Goal: Task Accomplishment & Management: Use online tool/utility

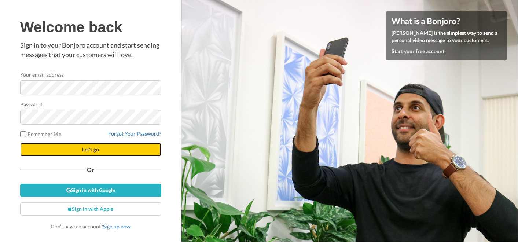
click at [132, 148] on button "Let's go" at bounding box center [90, 149] width 141 height 13
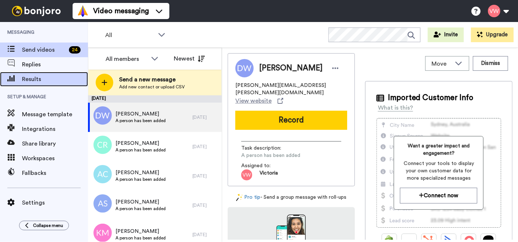
click at [38, 81] on span "Results" at bounding box center [55, 79] width 66 height 9
